Goal: Task Accomplishment & Management: Manage account settings

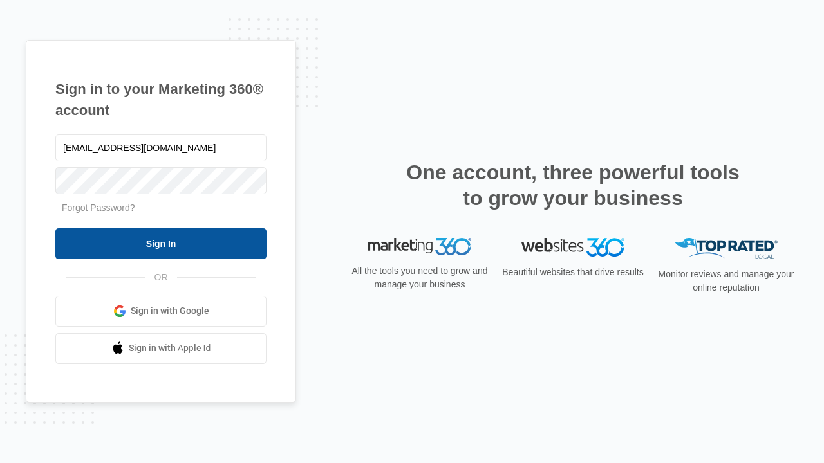
click at [161, 243] on input "Sign In" at bounding box center [160, 243] width 211 height 31
